Goal: Task Accomplishment & Management: Use online tool/utility

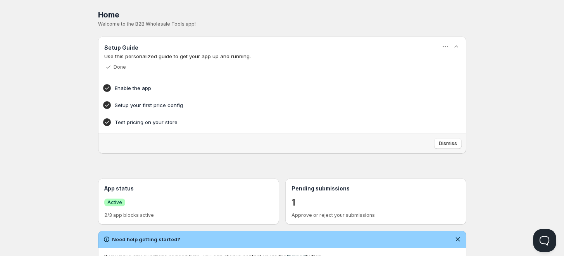
click at [395, 12] on div "Home" at bounding box center [282, 14] width 368 height 11
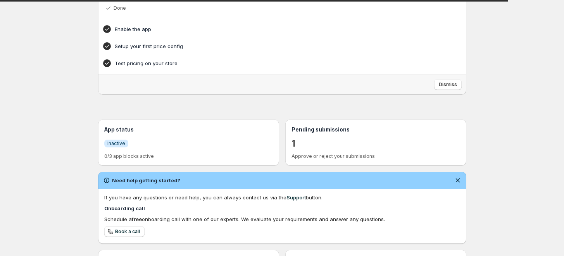
scroll to position [129, 0]
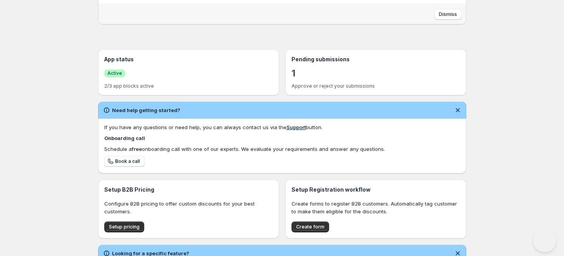
click at [298, 74] on div "1" at bounding box center [376, 73] width 169 height 14
click at [294, 74] on p "1" at bounding box center [294, 73] width 4 height 12
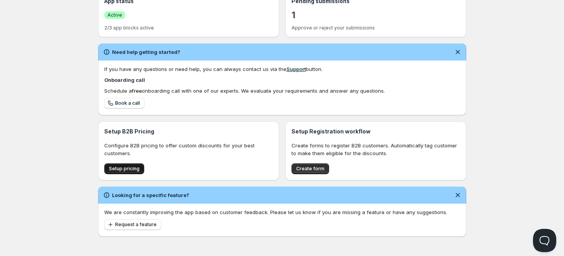
click at [117, 167] on span "Setup pricing" at bounding box center [124, 169] width 31 height 6
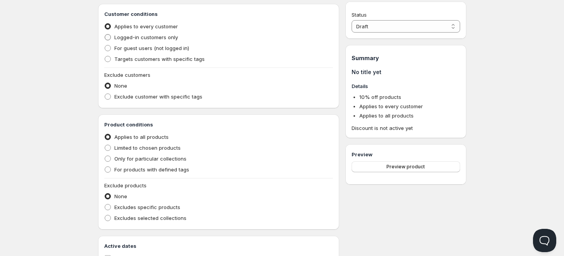
click at [107, 39] on span at bounding box center [108, 37] width 6 height 6
click at [105, 35] on input "Logged-in customers only" at bounding box center [105, 34] width 0 height 0
radio input "true"
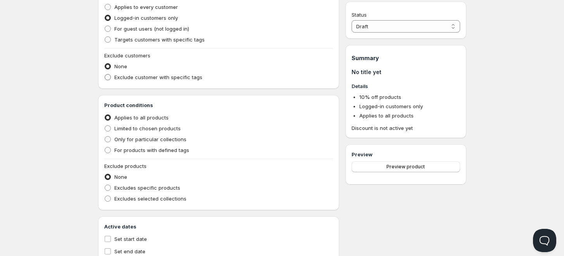
scroll to position [243, 0]
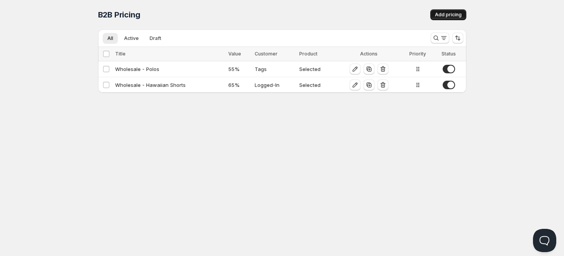
click at [449, 14] on span "Add pricing" at bounding box center [448, 15] width 27 height 6
click at [444, 14] on span "Add pricing" at bounding box center [448, 15] width 27 height 6
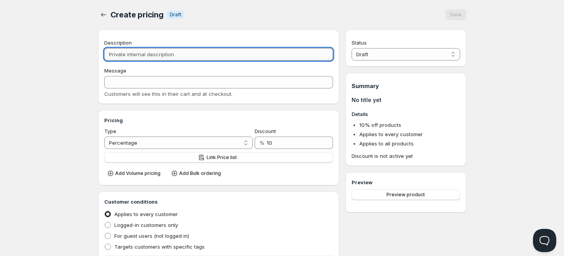
click at [126, 54] on input "Description" at bounding box center [218, 54] width 229 height 12
type input "W"
type input "Wh"
type input "WH"
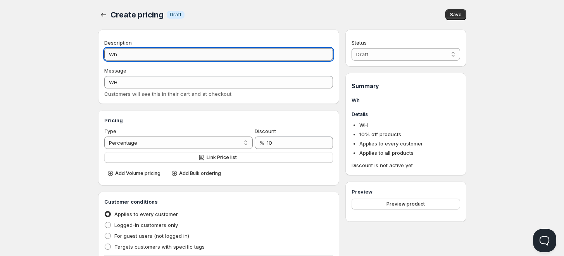
type input "Who"
type input "WHO"
type input "Whol"
type input "WHOL"
type input "Who"
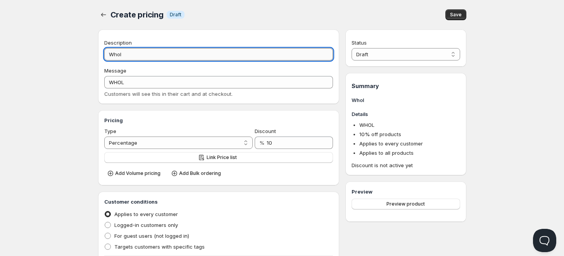
type input "WHO"
type input "Wh"
type input "WH"
type input "W"
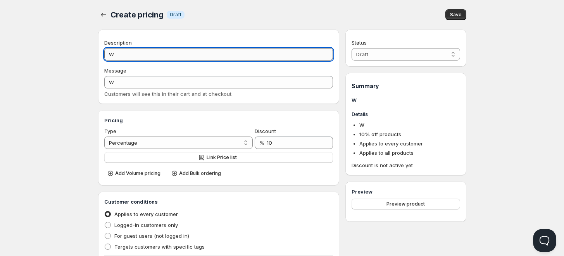
type input "WH"
type input "WHO"
type input "WHOL"
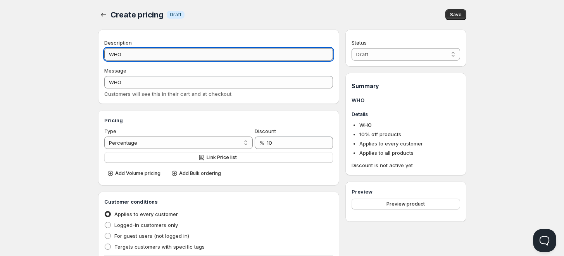
type input "WHOL"
type input "WHOLE"
type input "WHOLES"
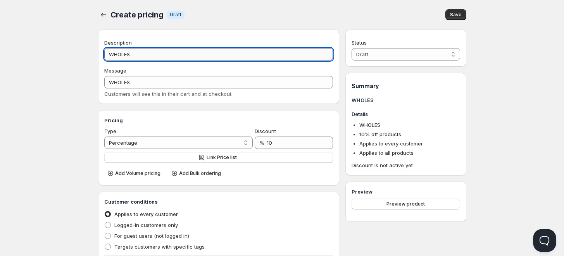
type input "WHOLESA"
type input "WHOLESAL"
type input "WHOLESALE"
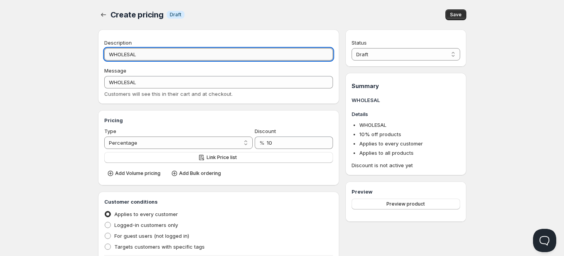
type input "WHOLESALE"
type input "WHOLESAL"
type input "WHOLESA"
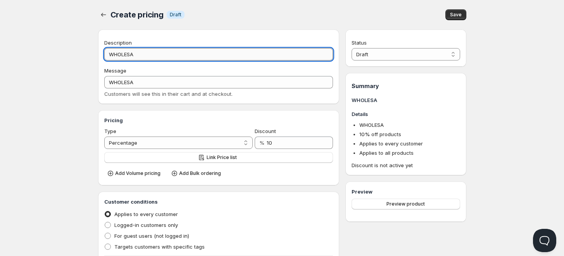
type input "WHOLES"
type input "WHOLE"
type input "WHOL"
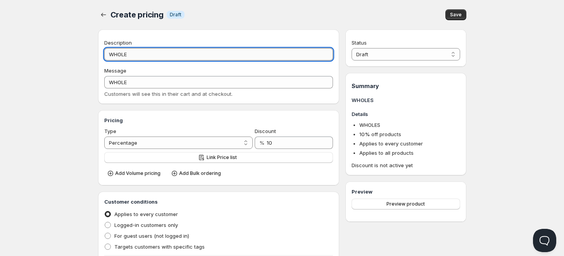
type input "WHOL"
type input "WHO"
type input "WH"
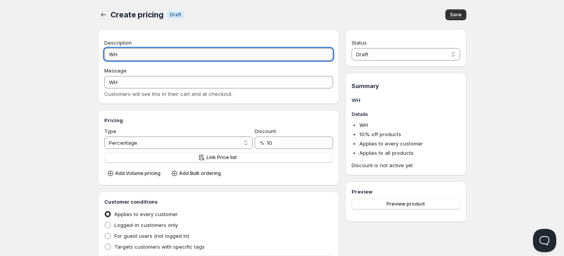
type input "W"
type input "Wh"
type input "WH"
type input "Who"
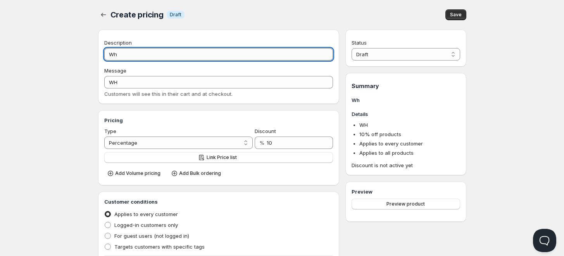
type input "WHO"
type input "Whol"
type input "WHOL"
type input "Whole"
type input "WHOLE"
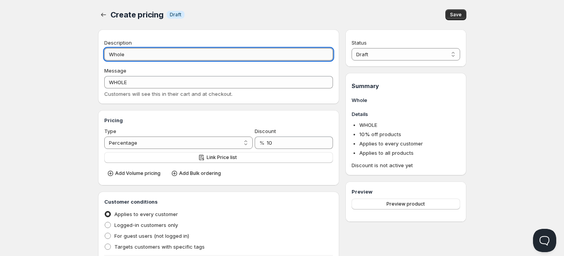
type input "Wholes"
type input "WHOLES"
type input "Wholesa"
type input "WHOLESA"
type input "Wholesal"
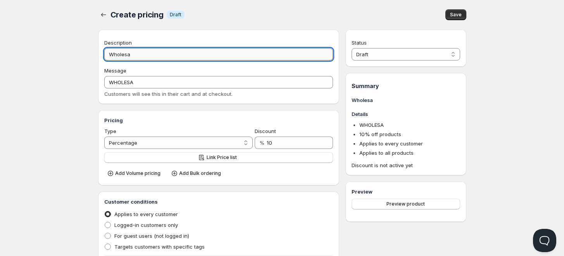
type input "WHOLESAL"
type input "Wholesale"
type input "WHOLESALE"
type input "Wholesale-"
type input "WHOLESALE-"
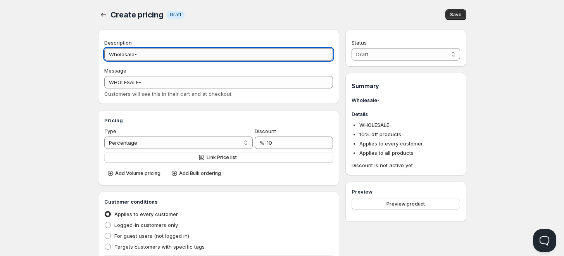
type input "Wholesale-S"
type input "WHOLESALE-S"
type input "Wholesale-Sl"
type input "WHOLESALE-SL"
type input "Wholesale-Sle"
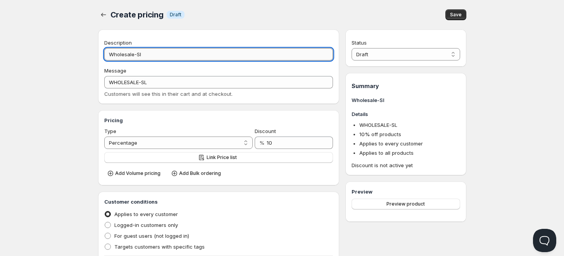
type input "WHOLESALE-SLE"
type input "Wholesale-Slee"
type input "WHOLESALE-SLEE"
type input "Wholesale-Sleep"
type input "WHOLESALE-SLEEP"
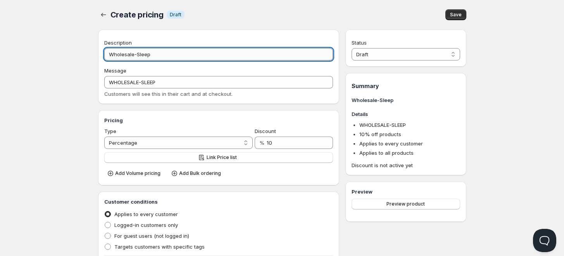
type input "Wholesale-Sleepw"
type input "WHOLESALE-SLEEPW"
type input "Wholesale-Sleepwe"
type input "WHOLESALE-SLEEPWE"
type input "Wholesale-Sleepwea"
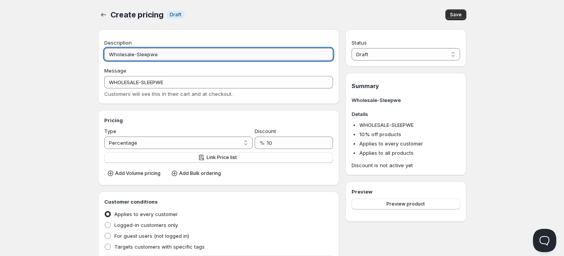
type input "WHOLESALE-SLEEPWEA"
type input "Wholesale-Sleepwear"
type input "WHOLESALE-SLEEPWEAR"
type input "Wholesale-Sleepwear"
click at [254, 160] on button "Link Price list" at bounding box center [218, 157] width 229 height 11
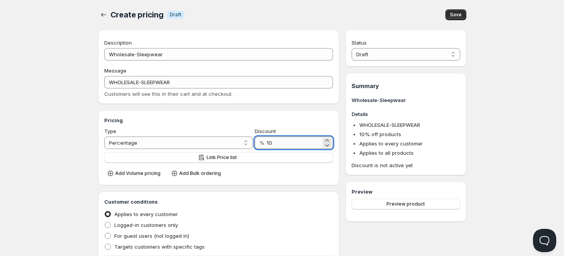
click at [292, 143] on input "10" at bounding box center [294, 142] width 55 height 12
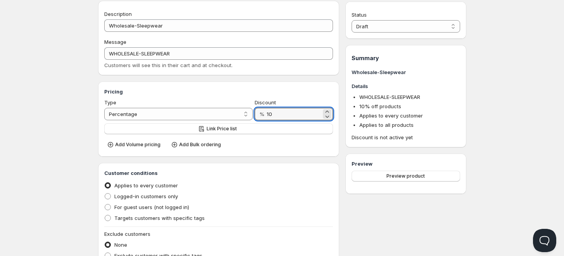
scroll to position [43, 0]
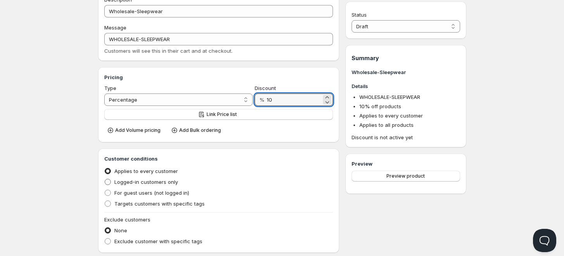
click at [136, 183] on span "Logged-in customers only" at bounding box center [146, 182] width 64 height 6
click at [105, 179] on input "Logged-in customers only" at bounding box center [105, 179] width 0 height 0
radio input "true"
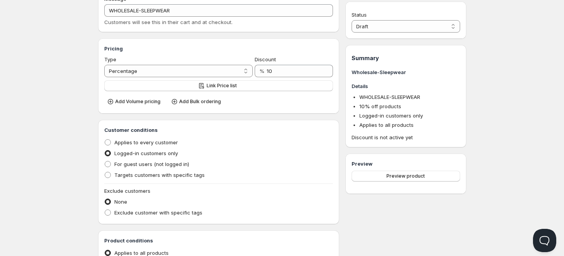
scroll to position [86, 0]
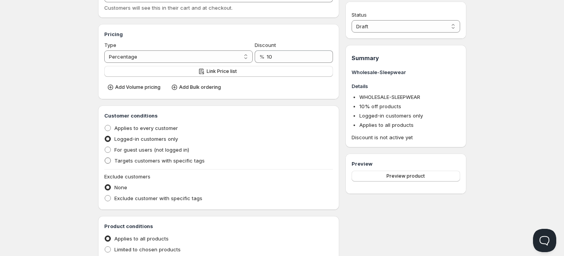
click at [129, 164] on span "Targets customers with specific tags" at bounding box center [159, 160] width 90 height 6
click at [105, 158] on input "Targets customers with specific tags" at bounding box center [105, 157] width 0 height 0
radio input "true"
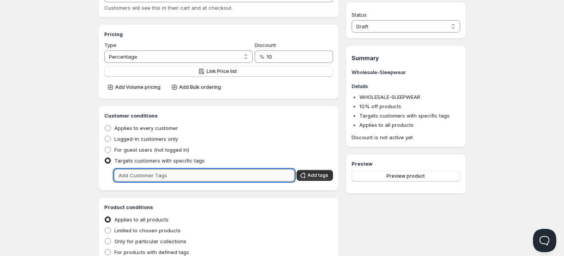
click at [167, 175] on input "text" at bounding box center [204, 175] width 181 height 12
type input "wholesale"
click at [315, 175] on span "Add tags" at bounding box center [317, 175] width 21 height 6
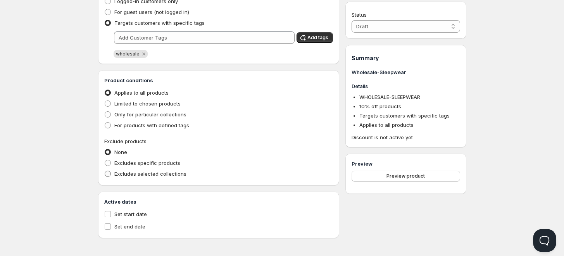
scroll to position [226, 0]
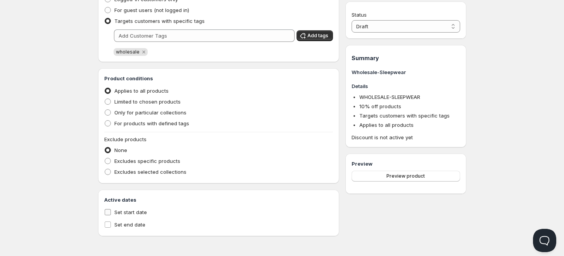
click at [133, 210] on span "Set start date" at bounding box center [130, 212] width 33 height 6
click at [111, 210] on input "Set start date" at bounding box center [108, 212] width 6 height 6
checkbox input "true"
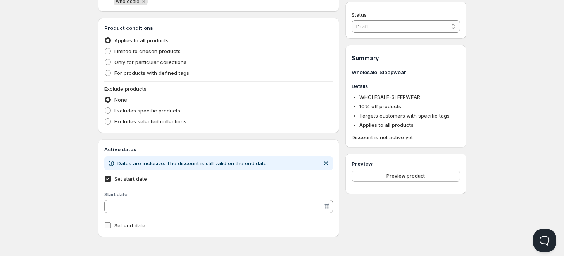
scroll to position [277, 0]
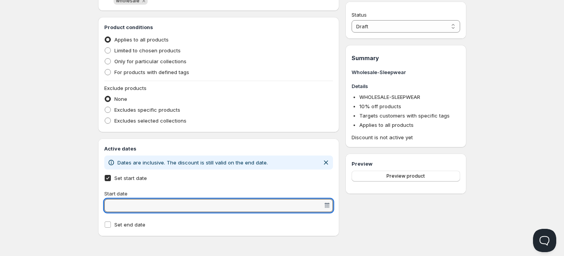
click at [146, 210] on input "Start date" at bounding box center [214, 205] width 217 height 12
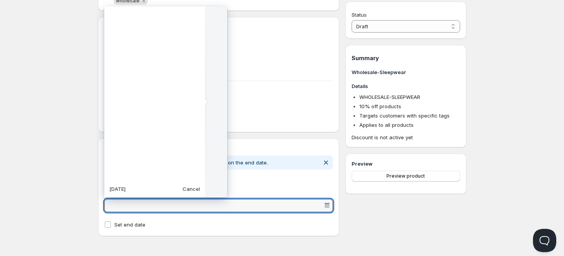
scroll to position [193884, 0]
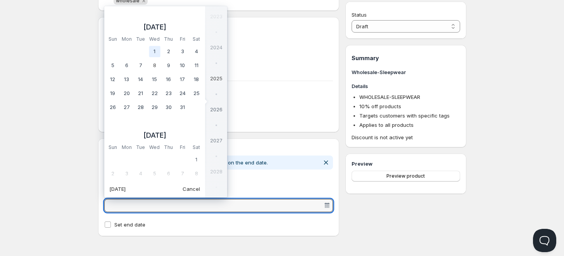
click at [149, 51] on td "1" at bounding box center [155, 52] width 14 height 14
type vaadin-date-picker "[DATE]"
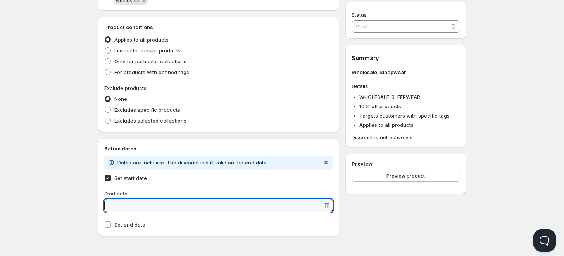
type input "[DATE]"
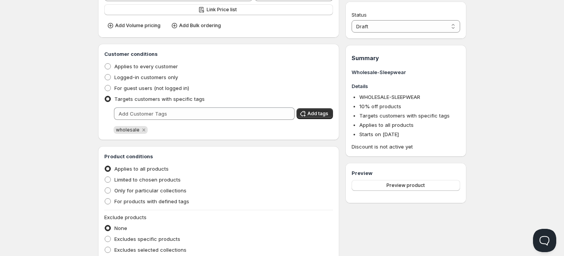
scroll to position [0, 0]
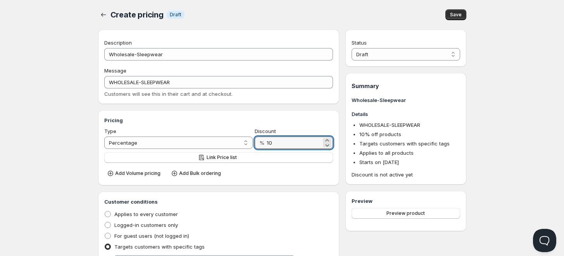
drag, startPoint x: 273, startPoint y: 142, endPoint x: 264, endPoint y: 142, distance: 9.3
click at [264, 142] on div "% 10" at bounding box center [294, 142] width 78 height 12
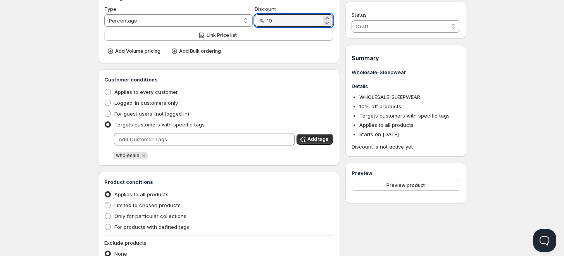
scroll to position [172, 0]
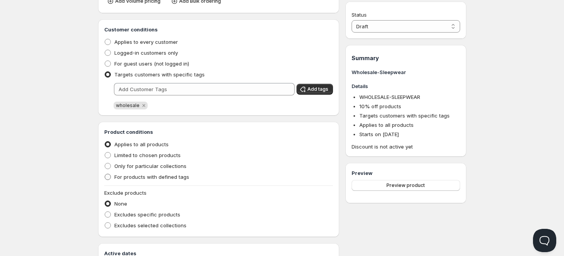
click at [127, 177] on span "For products with defined tags" at bounding box center [151, 177] width 75 height 6
click at [105, 174] on input "For products with defined tags" at bounding box center [105, 174] width 0 height 0
radio input "true"
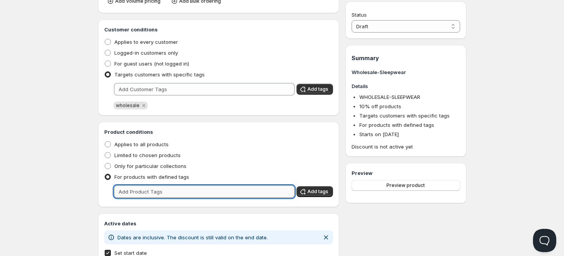
click at [145, 191] on input "text" at bounding box center [204, 191] width 181 height 12
type input "sleepwear"
click at [322, 193] on span "Add tags" at bounding box center [317, 191] width 21 height 6
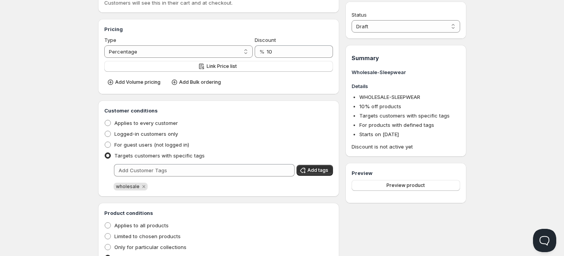
scroll to position [86, 0]
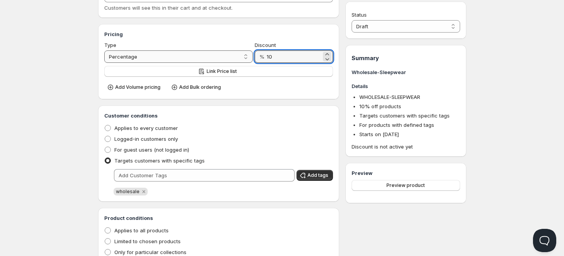
drag, startPoint x: 287, startPoint y: 58, endPoint x: 245, endPoint y: 57, distance: 41.5
click at [245, 57] on div "Type Percentage Absolute Percentage Discount % 10" at bounding box center [218, 52] width 229 height 22
type input "55"
click at [251, 95] on div "Pricing Type Percentage Absolute Percentage Discount % 55 Link Price list Add V…" at bounding box center [219, 61] width 242 height 75
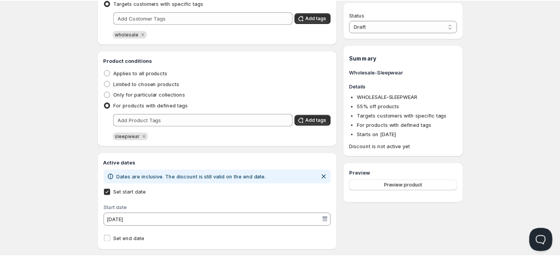
scroll to position [258, 0]
